Goal: Task Accomplishment & Management: Use online tool/utility

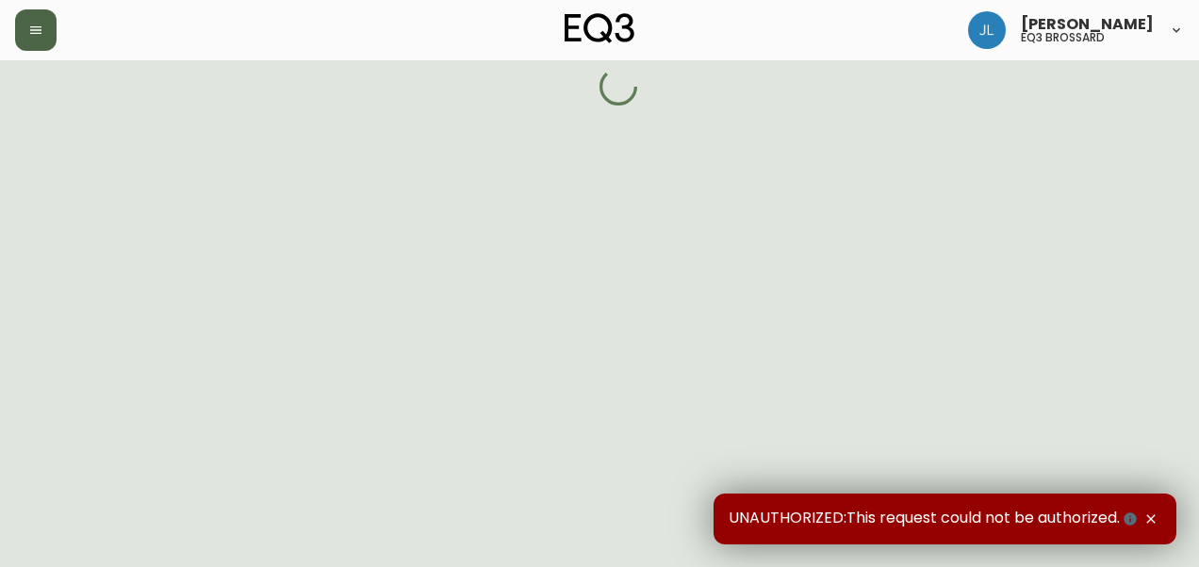
click at [42, 21] on button "button" at bounding box center [35, 29] width 41 height 41
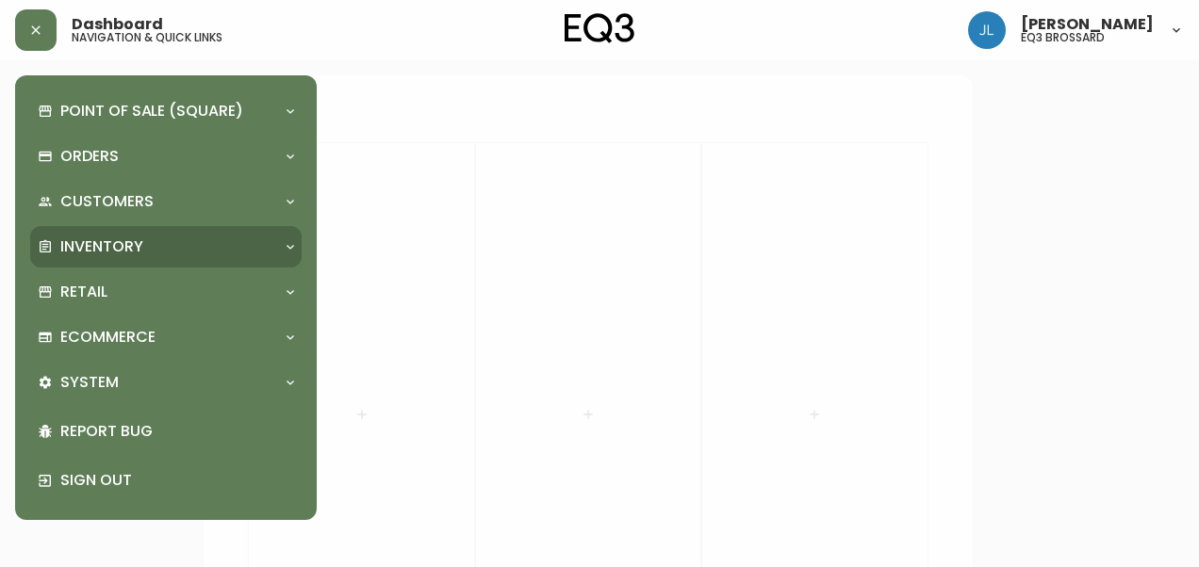
click at [107, 255] on p "Inventory" at bounding box center [101, 247] width 83 height 21
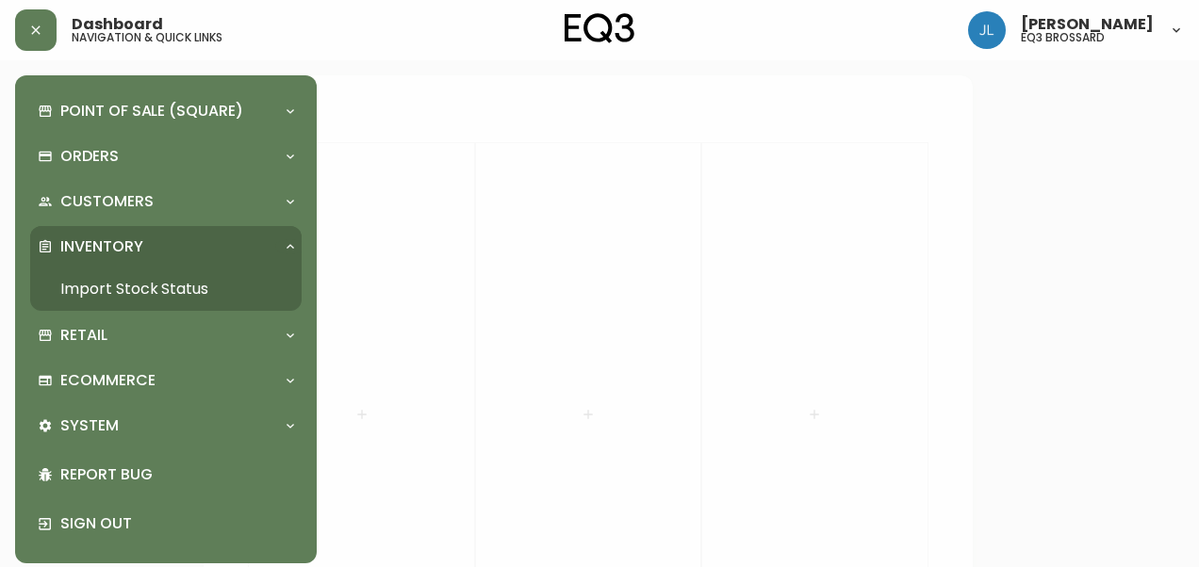
click at [136, 302] on link "Import Stock Status" at bounding box center [165, 289] width 271 height 43
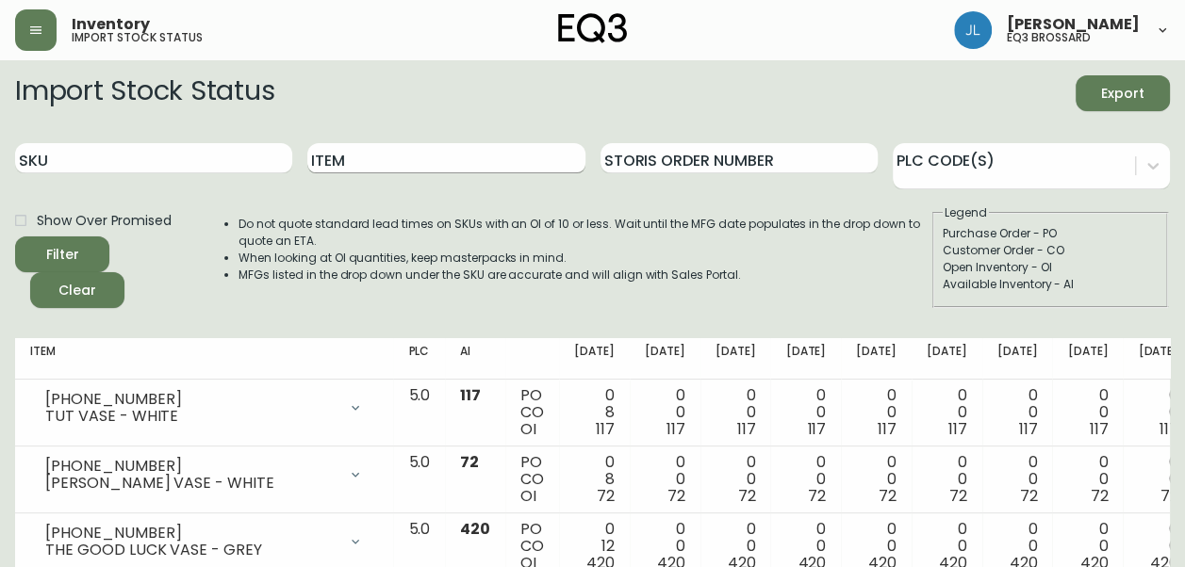
click at [374, 172] on input "Item" at bounding box center [445, 158] width 277 height 30
type input "JASPER"
click at [15, 237] on button "Filter" at bounding box center [62, 255] width 94 height 36
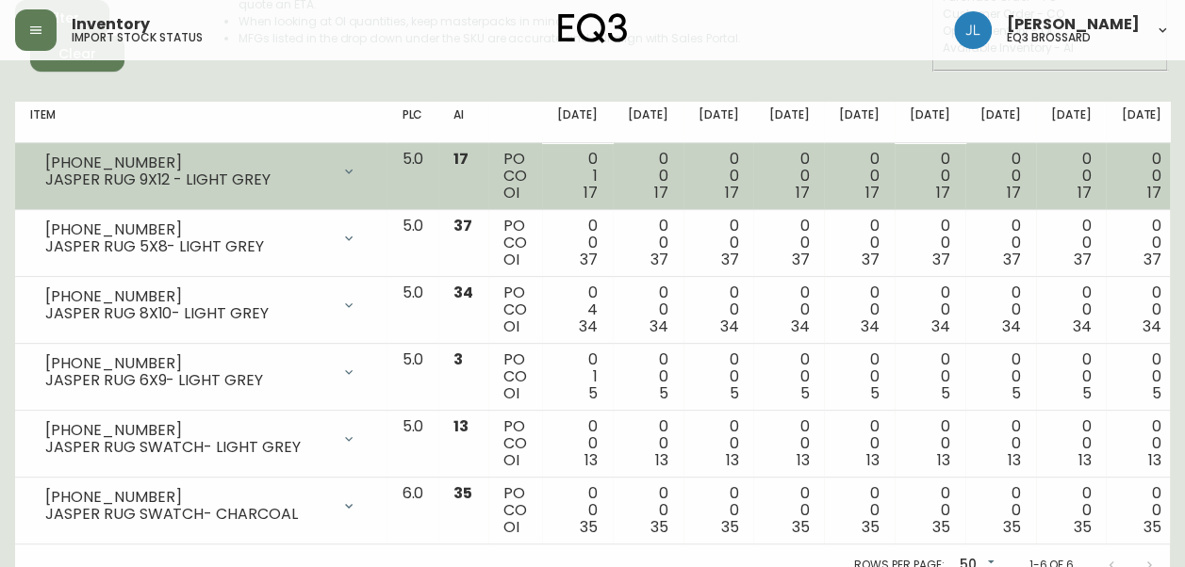
scroll to position [238, 0]
